Goal: Task Accomplishment & Management: Manage account settings

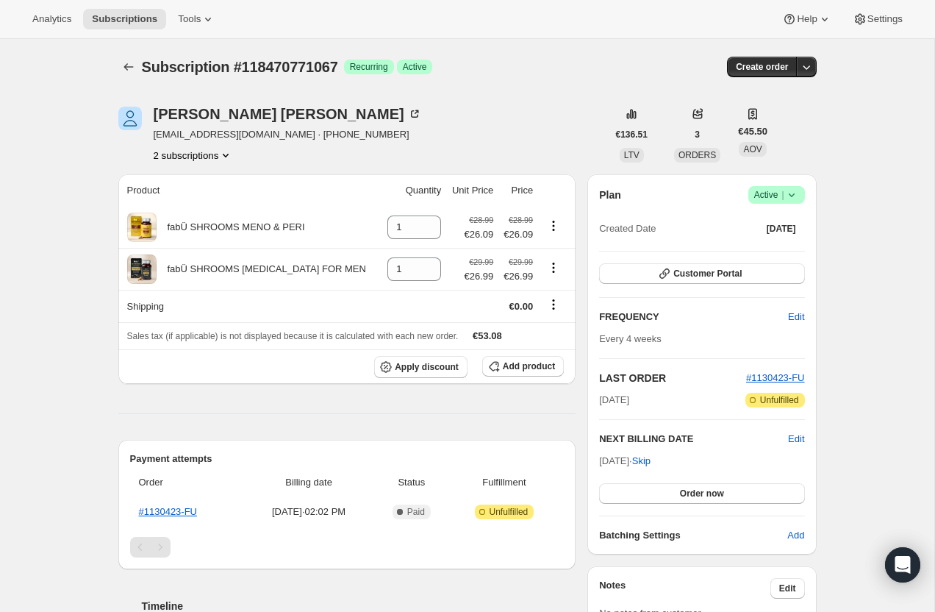
click at [208, 155] on button "2 subscriptions" at bounding box center [194, 155] width 80 height 15
click at [218, 182] on span "116407304571" at bounding box center [193, 183] width 107 height 15
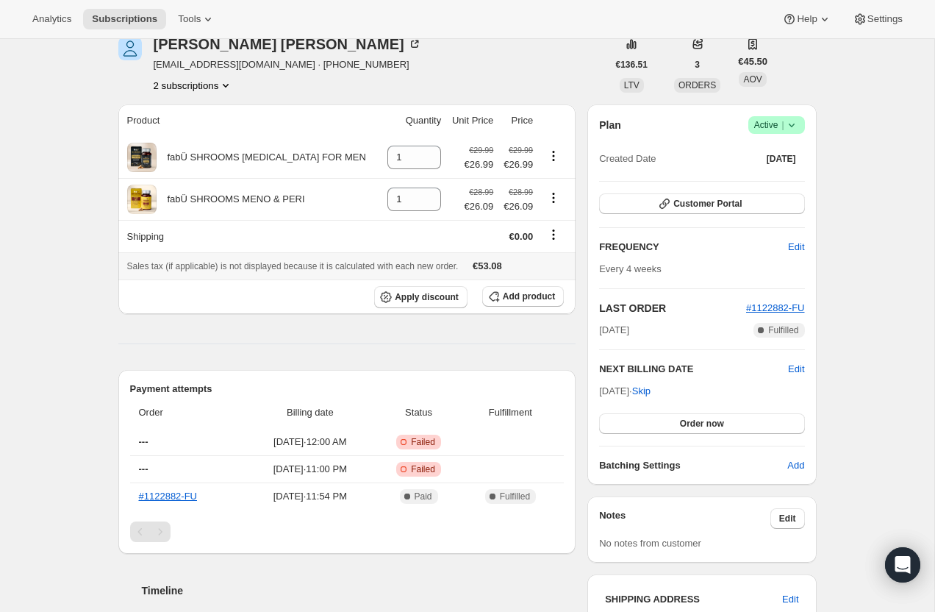
scroll to position [31, 0]
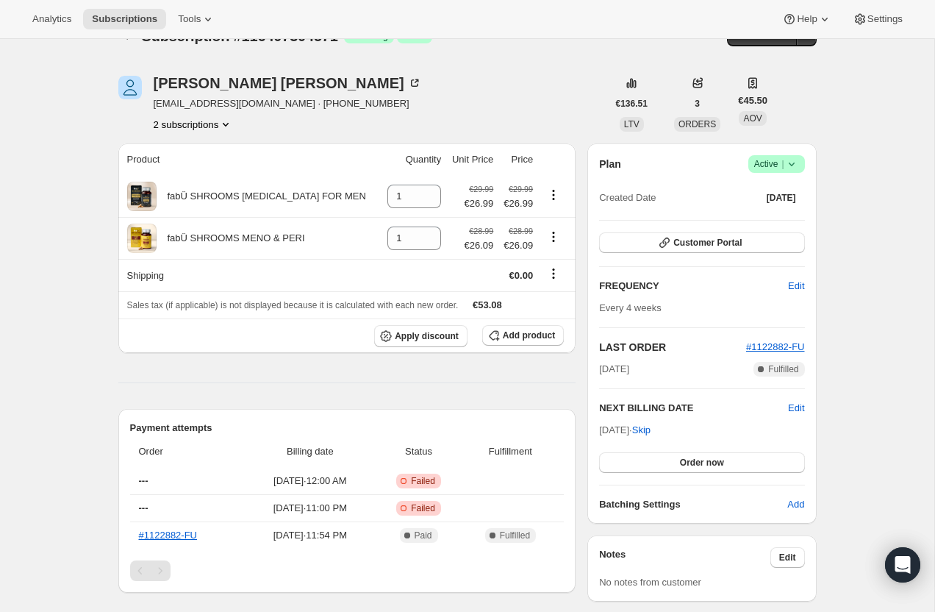
click at [195, 121] on button "2 subscriptions" at bounding box center [194, 124] width 80 height 15
click at [208, 175] on span "118470771067" at bounding box center [192, 177] width 107 height 15
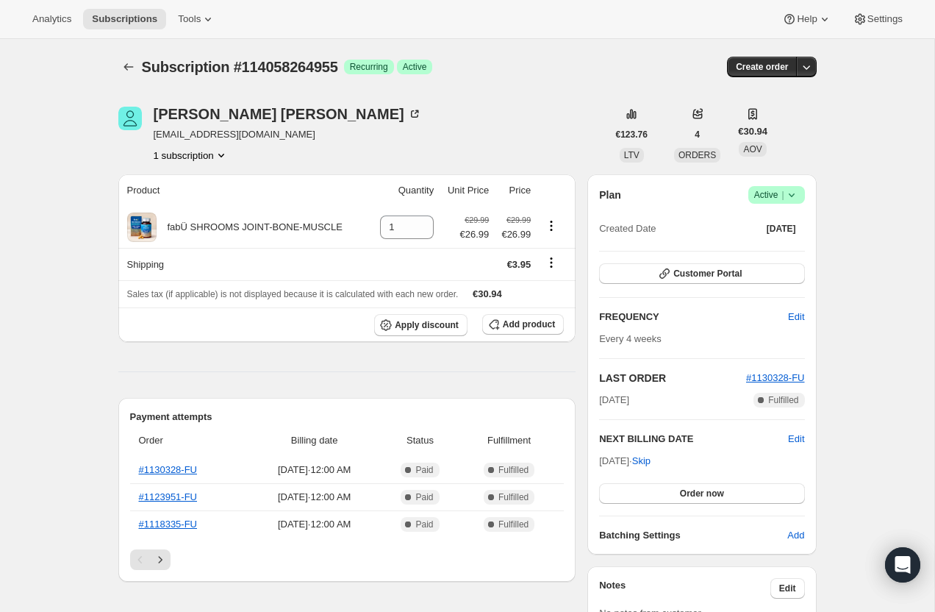
click at [793, 206] on div "Plan Success Active | Created Date [DATE]" at bounding box center [701, 212] width 205 height 53
click at [793, 200] on icon at bounding box center [792, 195] width 15 height 15
click at [777, 226] on span "Pause subscription" at bounding box center [771, 223] width 81 height 11
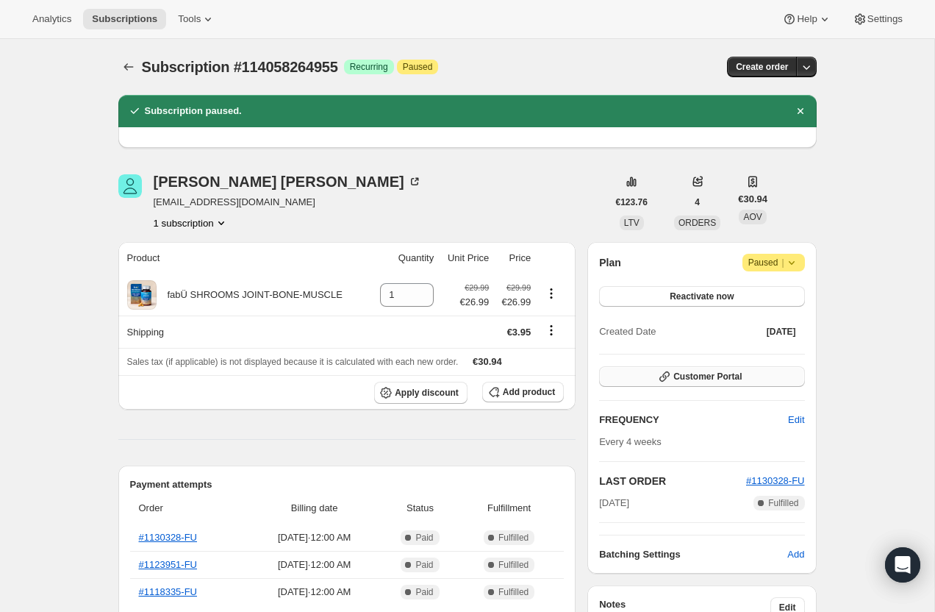
click at [723, 375] on span "Customer Portal" at bounding box center [708, 377] width 68 height 12
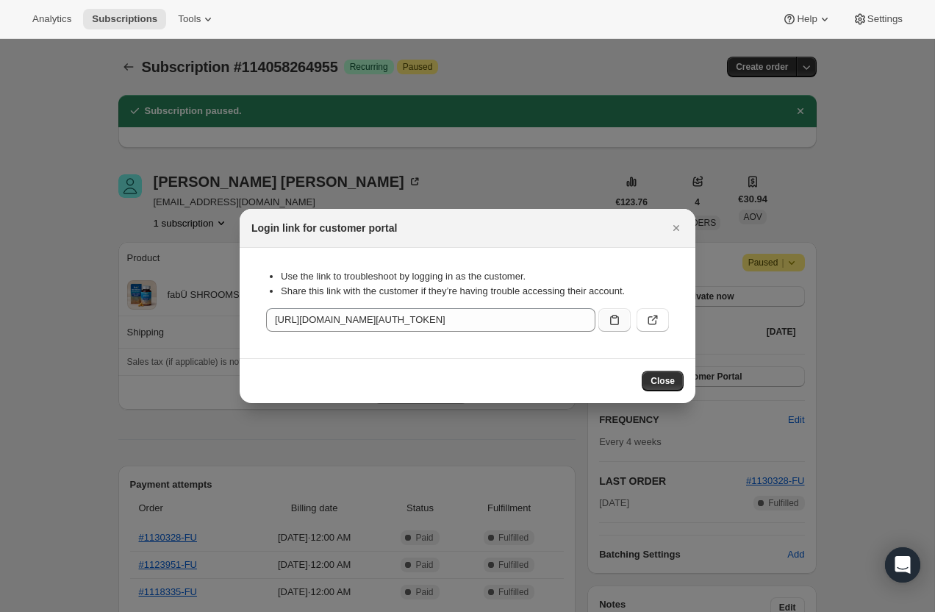
click at [613, 317] on icon ":re3:" at bounding box center [614, 320] width 9 height 10
click at [673, 236] on button "Close" at bounding box center [676, 228] width 21 height 21
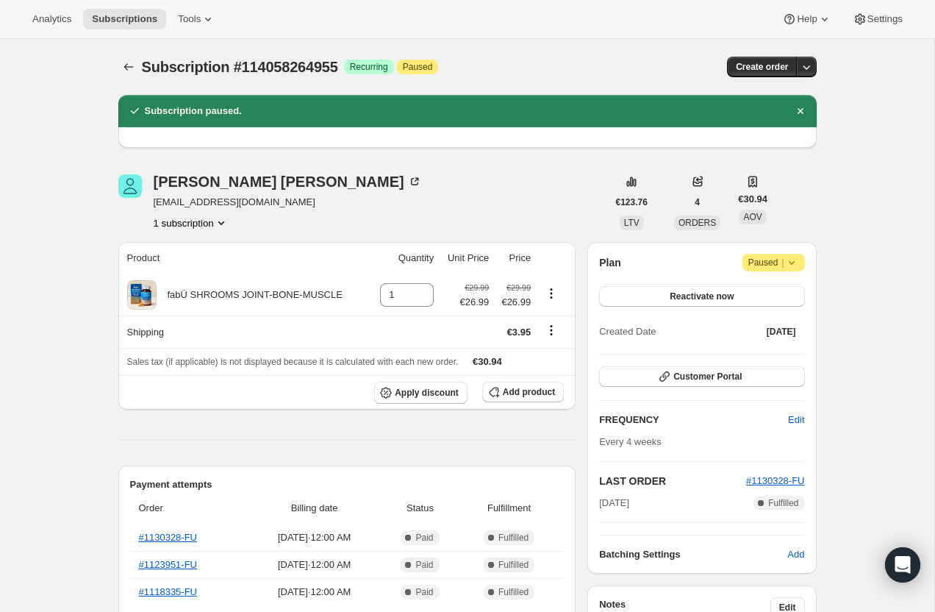
click at [793, 264] on icon at bounding box center [792, 262] width 15 height 15
click at [766, 290] on span "Cancel subscription" at bounding box center [770, 291] width 83 height 11
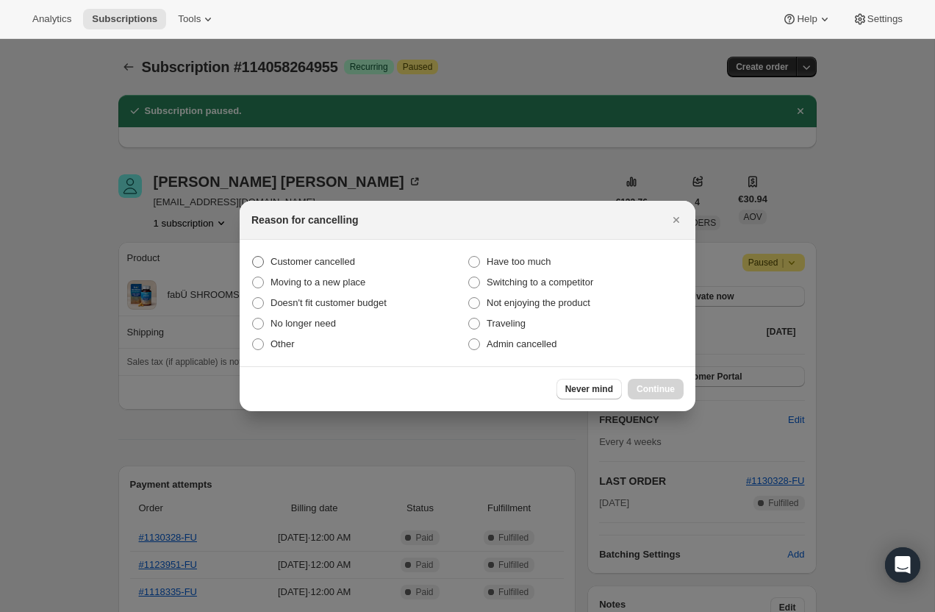
click at [329, 263] on span "Customer cancelled" at bounding box center [313, 261] width 85 height 11
click at [253, 257] on input "Customer cancelled" at bounding box center [252, 256] width 1 height 1
radio input "true"
click at [651, 390] on span "Continue" at bounding box center [656, 389] width 38 height 12
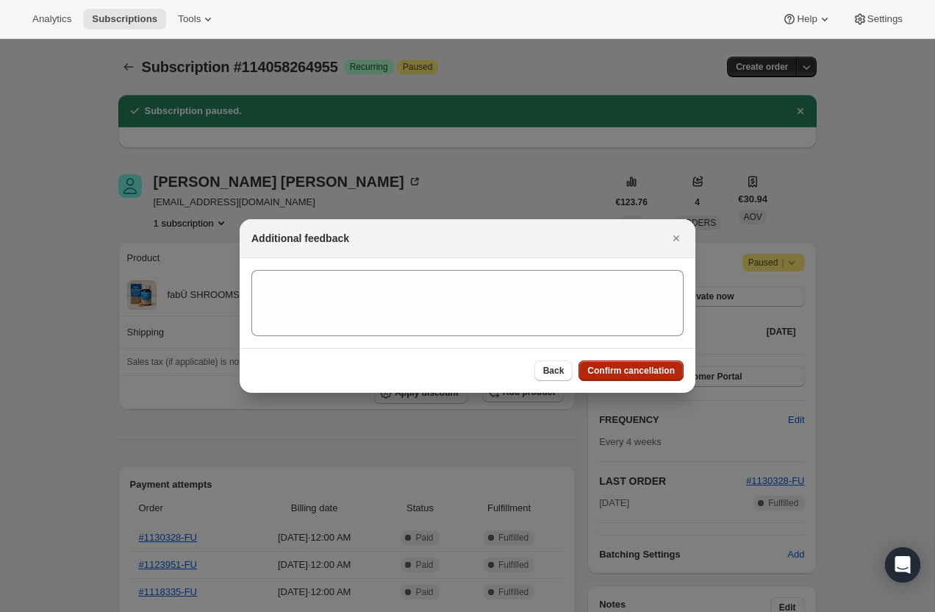
click at [646, 365] on span "Confirm cancellation" at bounding box center [632, 371] width 88 height 12
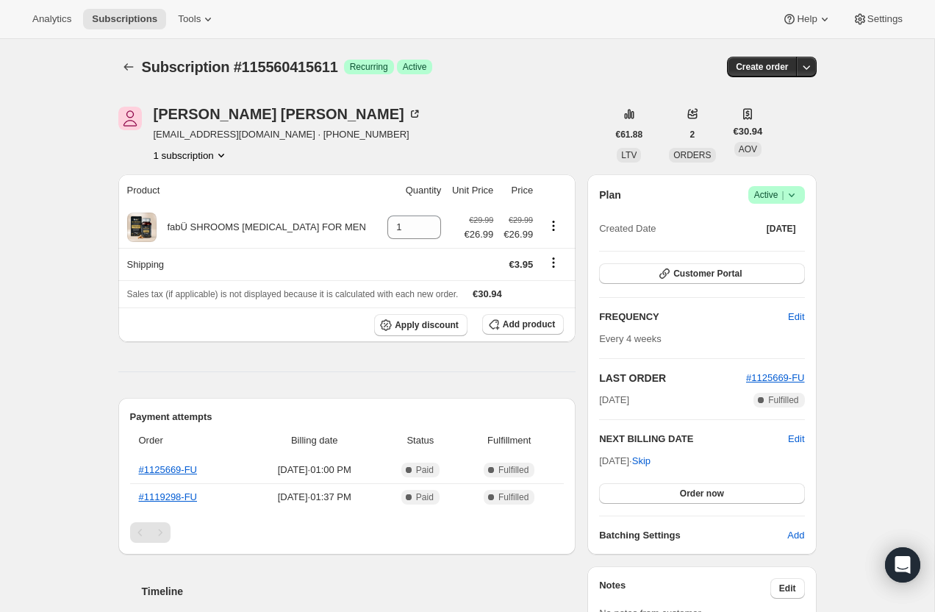
click at [782, 211] on div "Plan Success Active | Created Date Jul 23, 2025" at bounding box center [701, 212] width 205 height 53
click at [785, 204] on div "Plan Success Active | Created Date Jul 23, 2025" at bounding box center [701, 212] width 205 height 53
click at [792, 196] on icon at bounding box center [792, 195] width 15 height 15
click at [782, 226] on span "Pause subscription" at bounding box center [771, 223] width 81 height 11
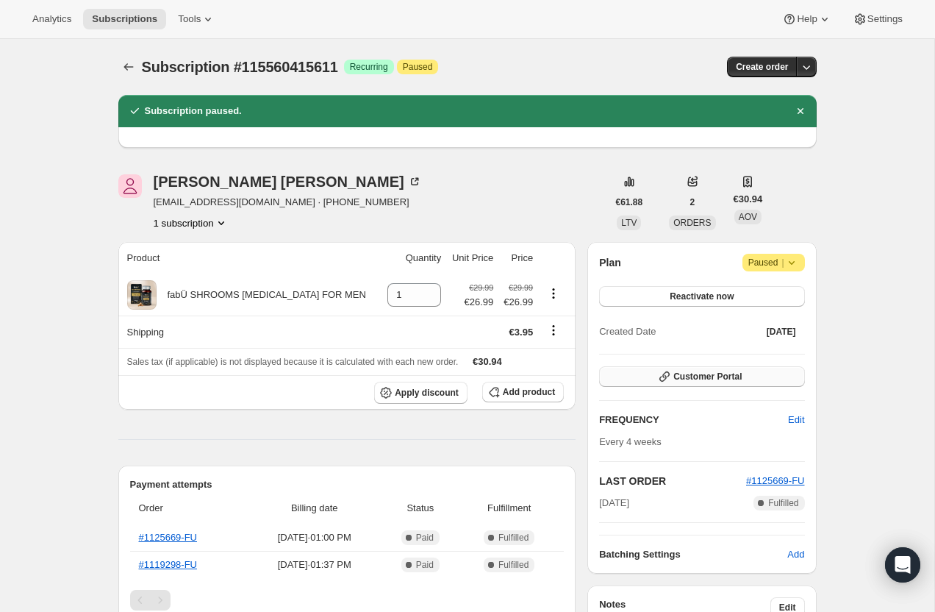
click at [715, 373] on span "Customer Portal" at bounding box center [708, 377] width 68 height 12
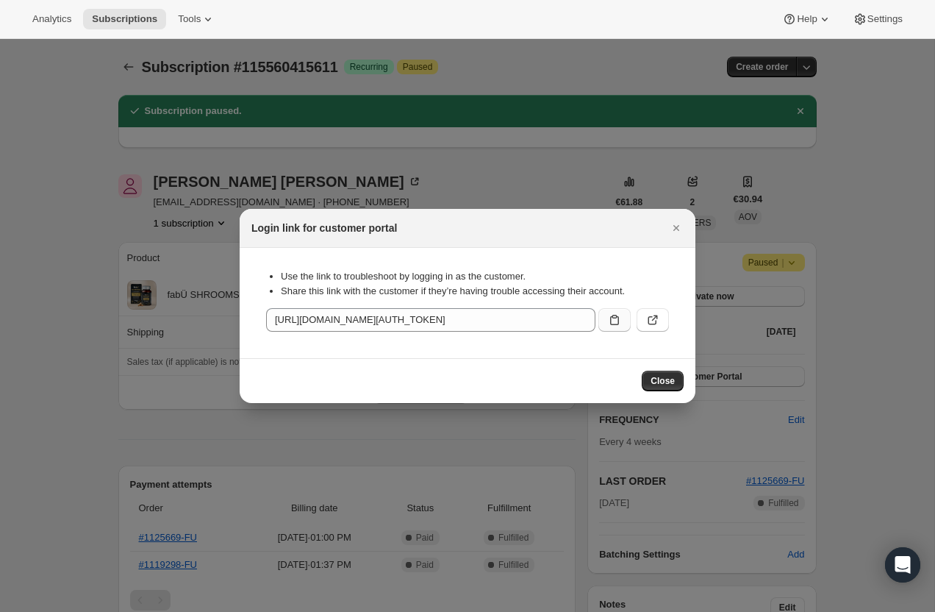
click at [625, 317] on button ":ree:" at bounding box center [615, 320] width 32 height 24
click at [660, 374] on button "Close" at bounding box center [663, 381] width 42 height 21
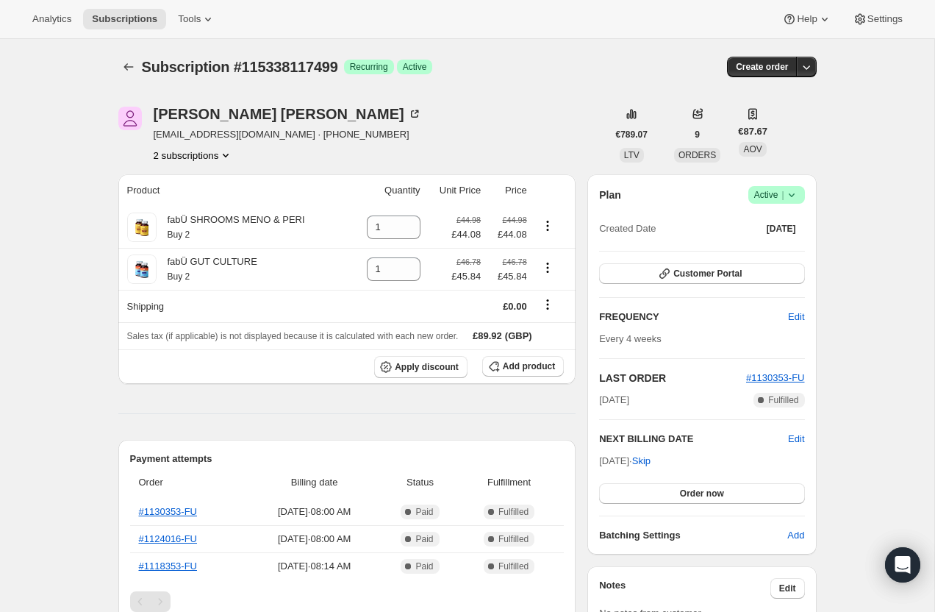
click at [794, 196] on icon at bounding box center [792, 195] width 15 height 15
click at [779, 251] on span "Cancel subscription" at bounding box center [772, 248] width 83 height 11
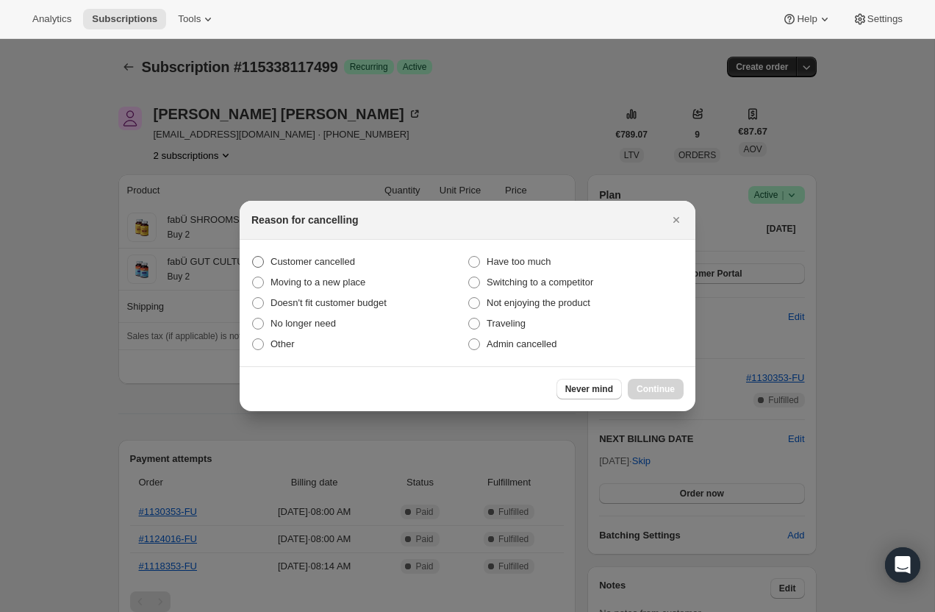
click at [294, 265] on span "Customer cancelled" at bounding box center [313, 261] width 85 height 11
click at [253, 257] on input "Customer cancelled" at bounding box center [252, 256] width 1 height 1
radio input "true"
click at [677, 391] on button "Continue" at bounding box center [656, 389] width 56 height 21
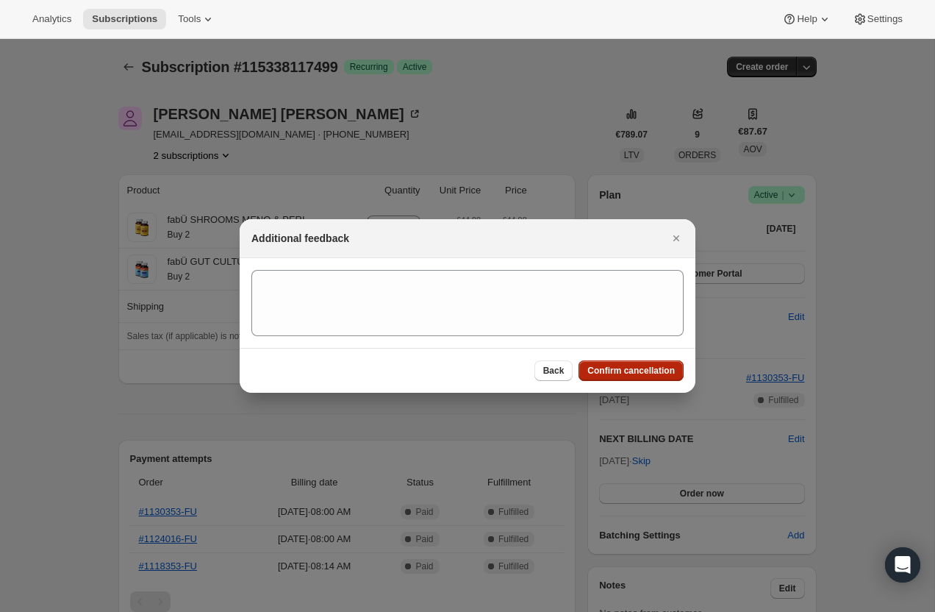
click at [650, 368] on span "Confirm cancellation" at bounding box center [632, 371] width 88 height 12
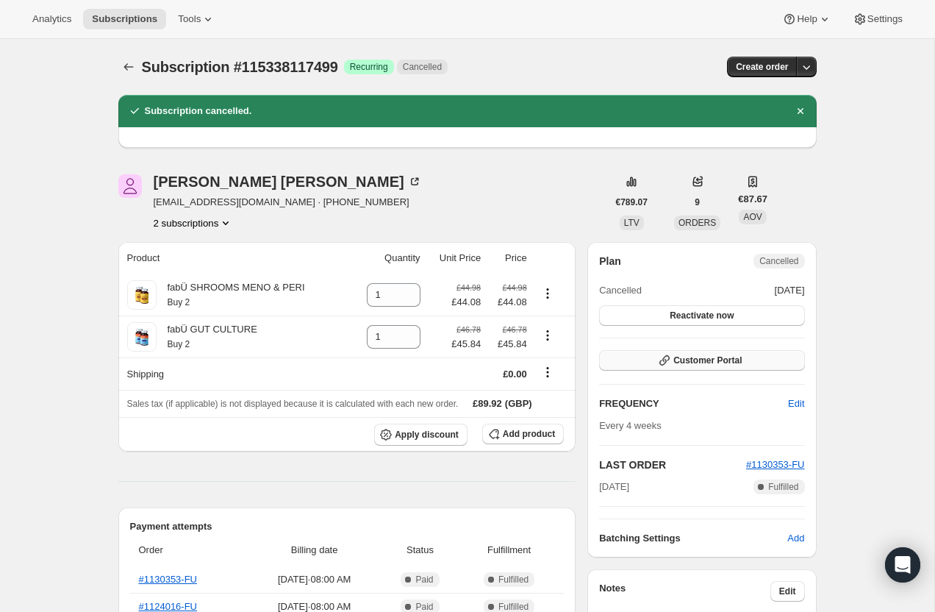
click at [687, 358] on span "Customer Portal" at bounding box center [708, 360] width 68 height 12
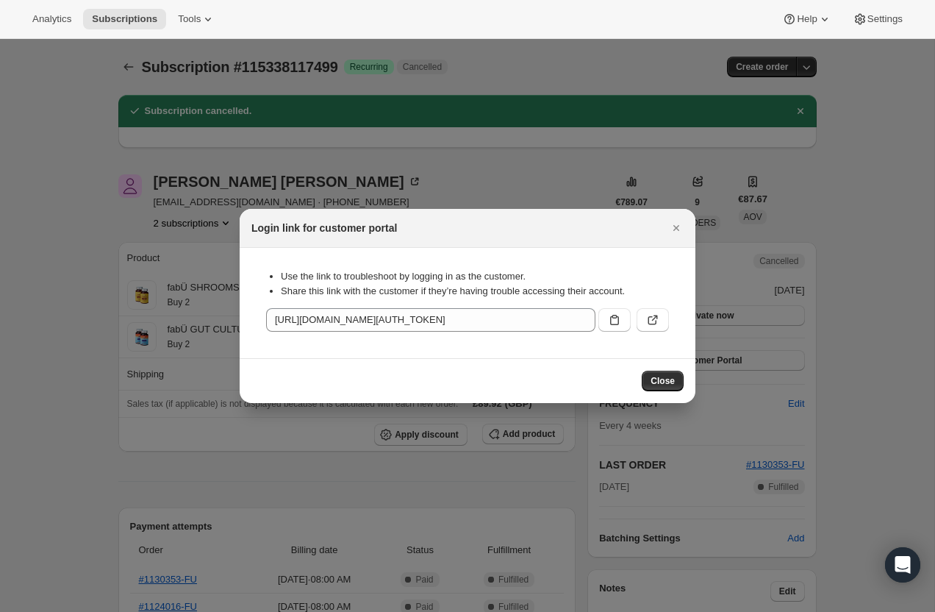
click at [632, 324] on div ":rfb:" at bounding box center [631, 316] width 76 height 29
click at [620, 321] on icon ":rfb:" at bounding box center [614, 320] width 15 height 15
click at [620, 325] on icon ":rfb:" at bounding box center [614, 320] width 15 height 15
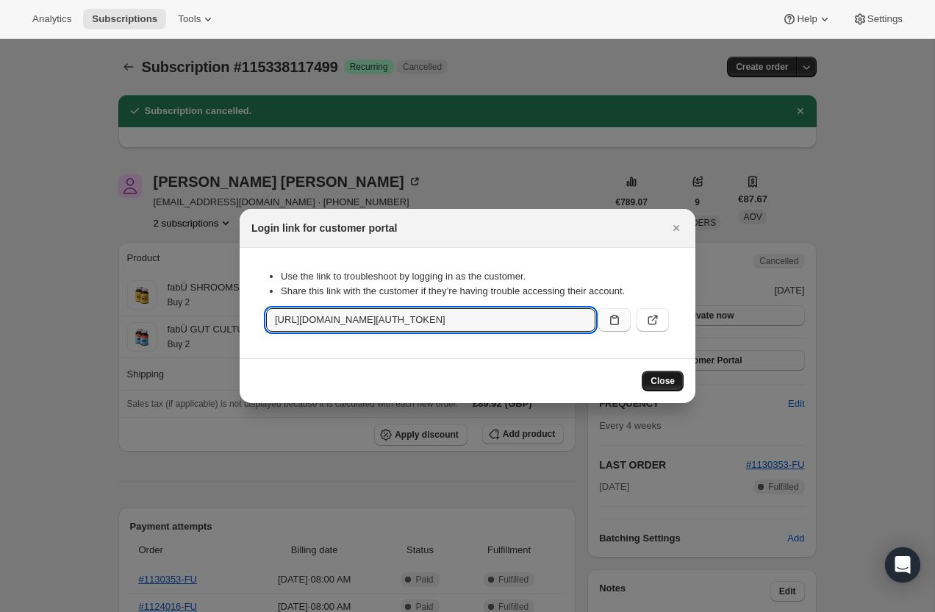
click at [663, 378] on span "Close" at bounding box center [663, 381] width 24 height 12
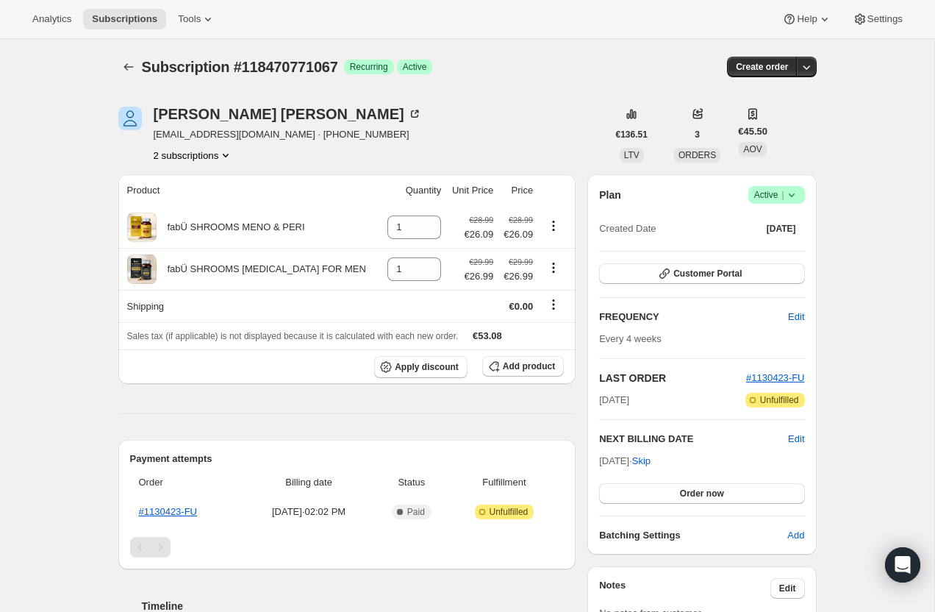
click at [222, 156] on button "2 subscriptions" at bounding box center [194, 155] width 80 height 15
click at [215, 178] on span "116407304571" at bounding box center [193, 183] width 107 height 15
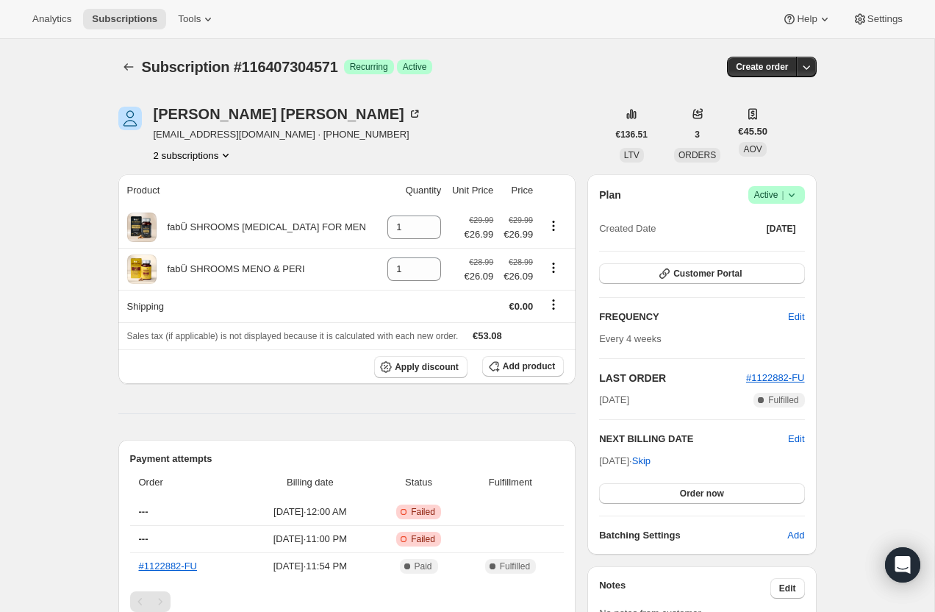
click at [785, 193] on icon at bounding box center [792, 195] width 15 height 15
click at [788, 247] on span "Cancel subscription" at bounding box center [772, 248] width 83 height 11
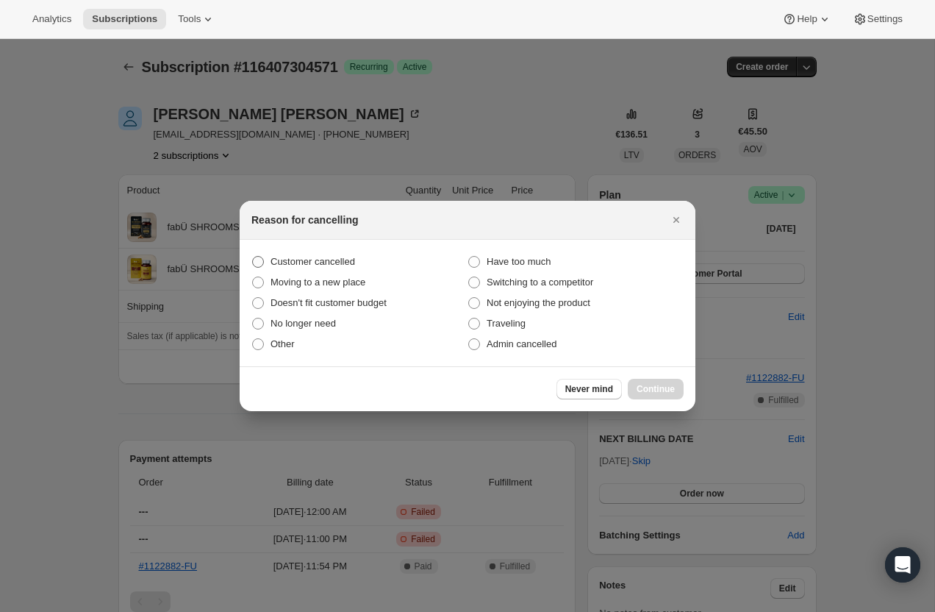
click at [345, 263] on span "Customer cancelled" at bounding box center [313, 261] width 85 height 11
click at [253, 257] on input "Customer cancelled" at bounding box center [252, 256] width 1 height 1
radio input "true"
click at [664, 389] on span "Continue" at bounding box center [656, 389] width 38 height 12
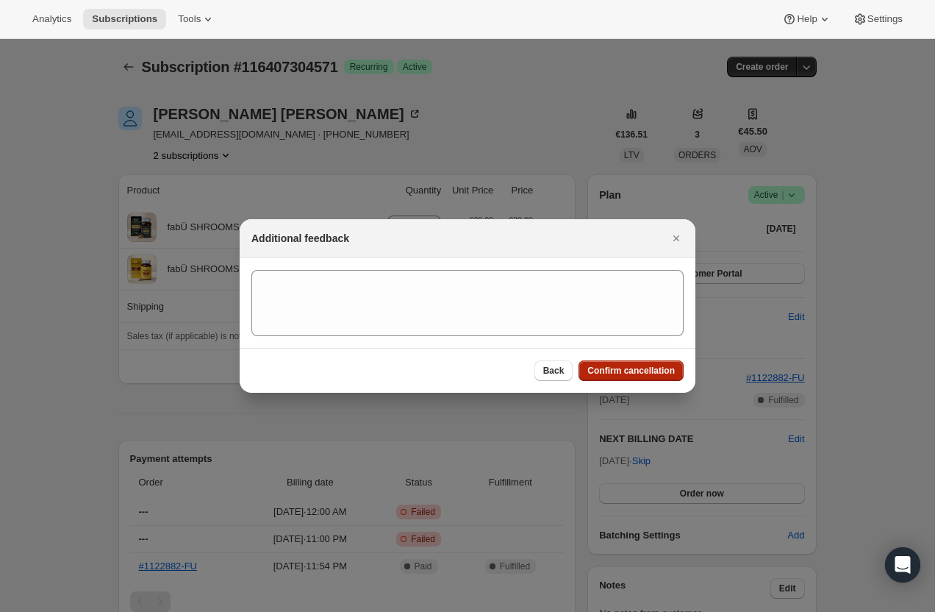
click at [653, 369] on span "Confirm cancellation" at bounding box center [632, 371] width 88 height 12
